Goal: Task Accomplishment & Management: Manage account settings

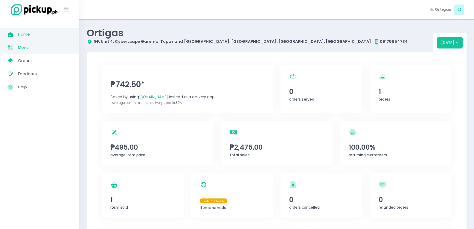
click at [38, 43] on link "Menu Created with Sketch. Menu" at bounding box center [39, 47] width 79 height 13
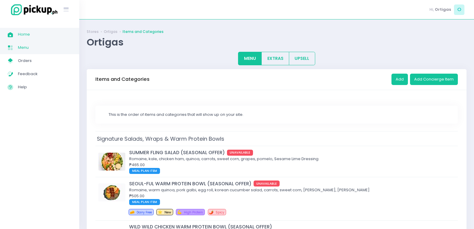
click at [37, 33] on span "Home" at bounding box center [45, 34] width 54 height 8
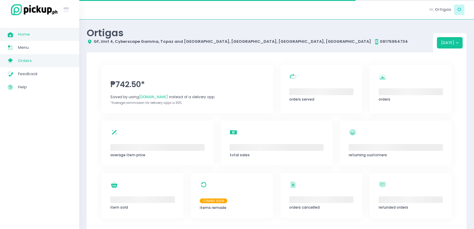
click at [38, 59] on span "Orders" at bounding box center [45, 61] width 54 height 8
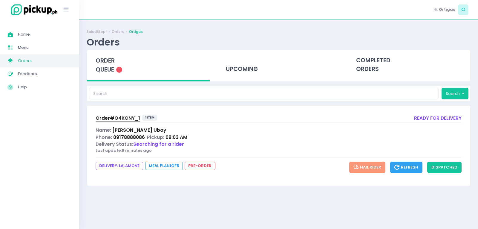
click at [102, 118] on span "Order# O4KONY_1" at bounding box center [118, 118] width 45 height 6
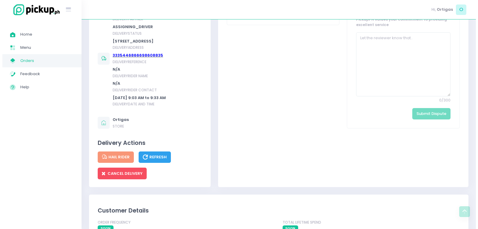
scroll to position [299, 0]
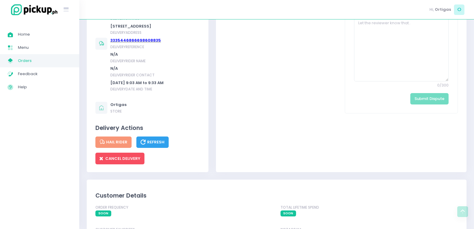
click at [114, 170] on div "Meal Plan Information Meal 1 of 5 -Day Meal Plan Delivery Information LALAMOVE …" at bounding box center [148, 54] width 122 height 235
click at [124, 161] on span "CANCEL DELIVERY" at bounding box center [119, 158] width 41 height 6
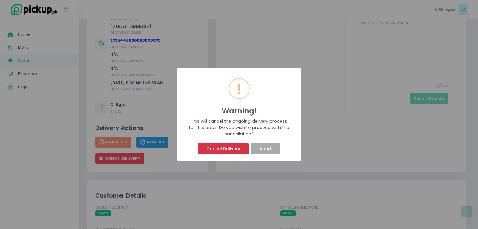
click at [223, 146] on button "Cancel Delivery" at bounding box center [223, 148] width 50 height 11
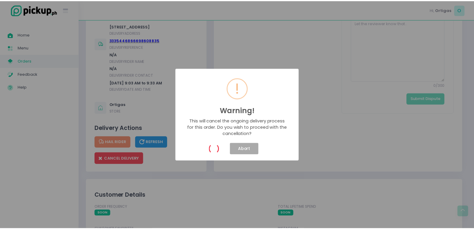
scroll to position [0, 0]
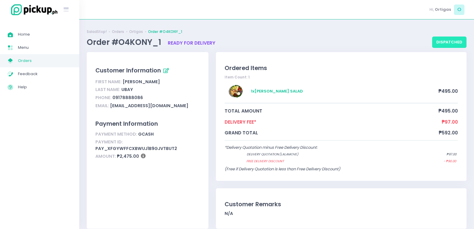
click at [458, 44] on button "dispatched" at bounding box center [449, 41] width 34 height 11
click at [442, 41] on button "dispatched" at bounding box center [449, 41] width 34 height 11
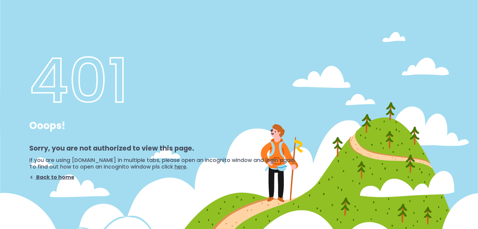
click at [344, 176] on div "401 Ooops! Sorry, you are not authorized to view this page. If you are using pi…" at bounding box center [239, 114] width 478 height 229
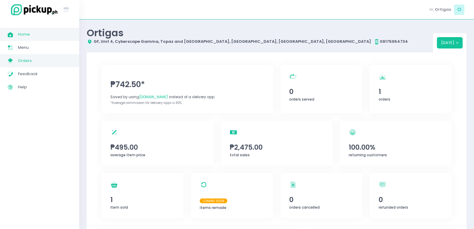
click at [36, 59] on span "Orders" at bounding box center [45, 61] width 54 height 8
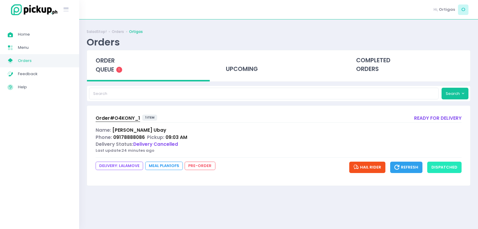
click at [439, 167] on button "dispatched" at bounding box center [444, 166] width 34 height 11
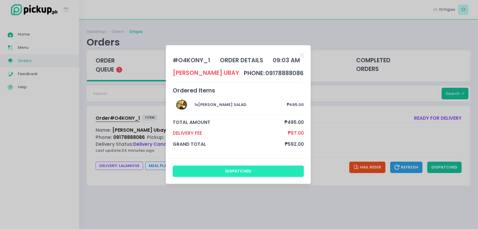
click at [258, 169] on button "dispatched" at bounding box center [238, 170] width 131 height 11
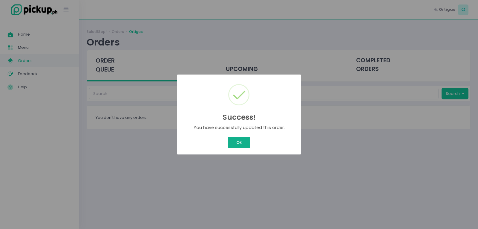
click at [236, 145] on button "Ok" at bounding box center [239, 142] width 22 height 11
